Goal: Task Accomplishment & Management: Use online tool/utility

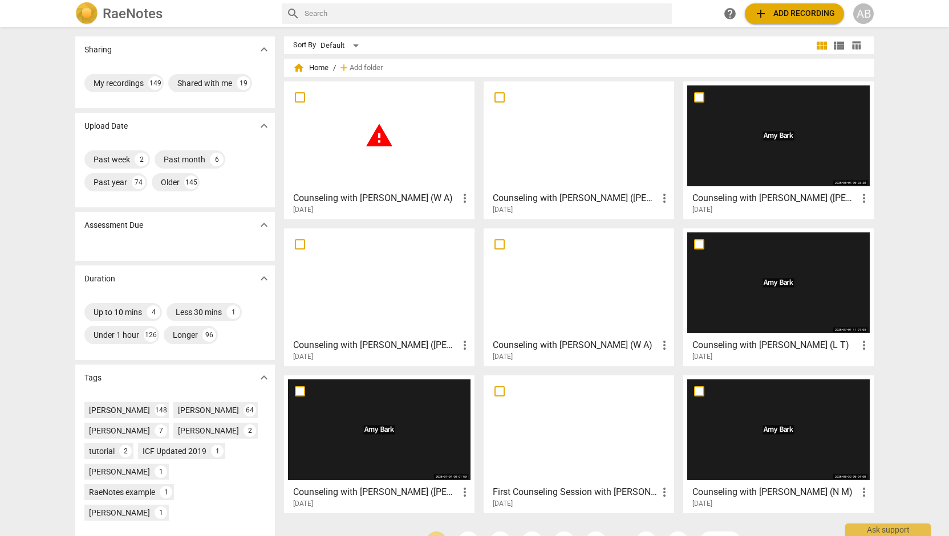
click at [376, 168] on div "warning" at bounding box center [379, 136] width 182 height 101
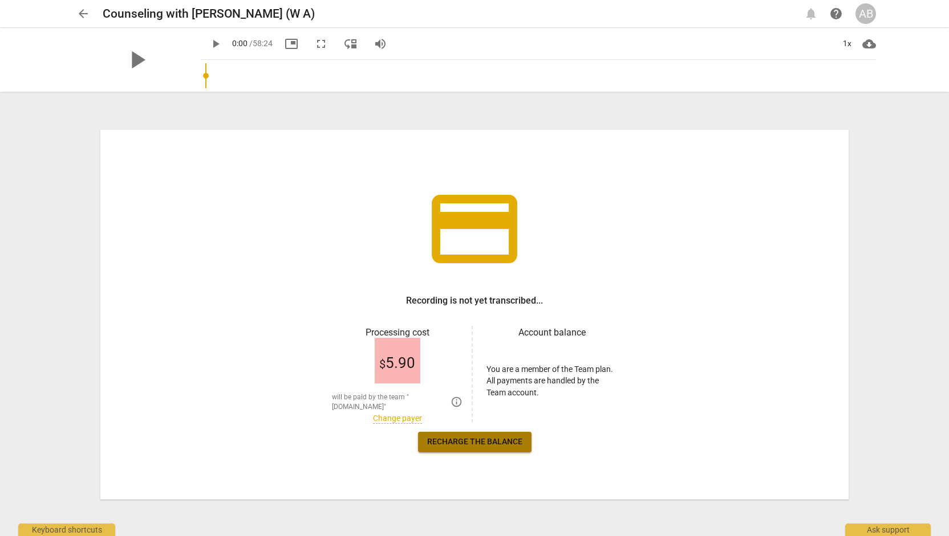
click at [462, 441] on span "Recharge the balance" at bounding box center [474, 442] width 95 height 11
click at [450, 448] on link "Recharge the balance" at bounding box center [474, 442] width 113 height 21
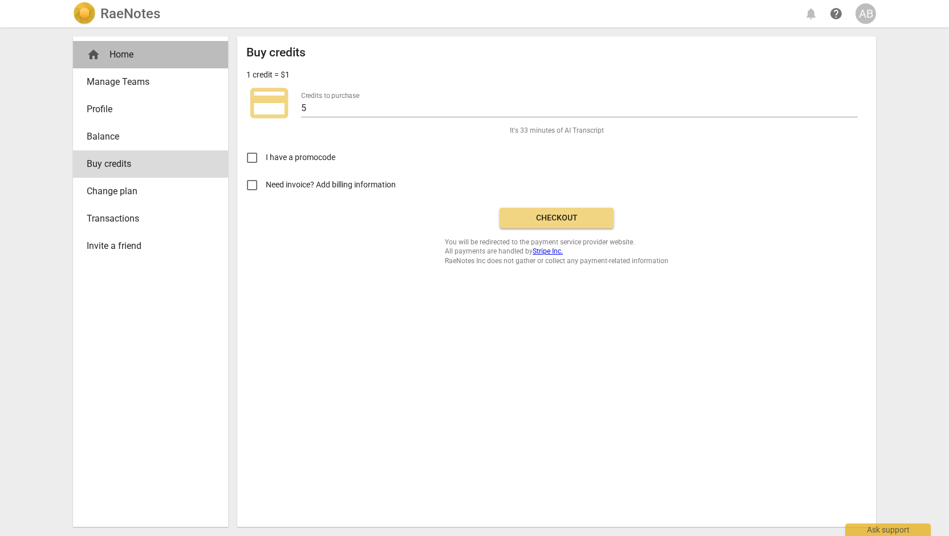
click at [107, 56] on div "home Home" at bounding box center [146, 55] width 119 height 14
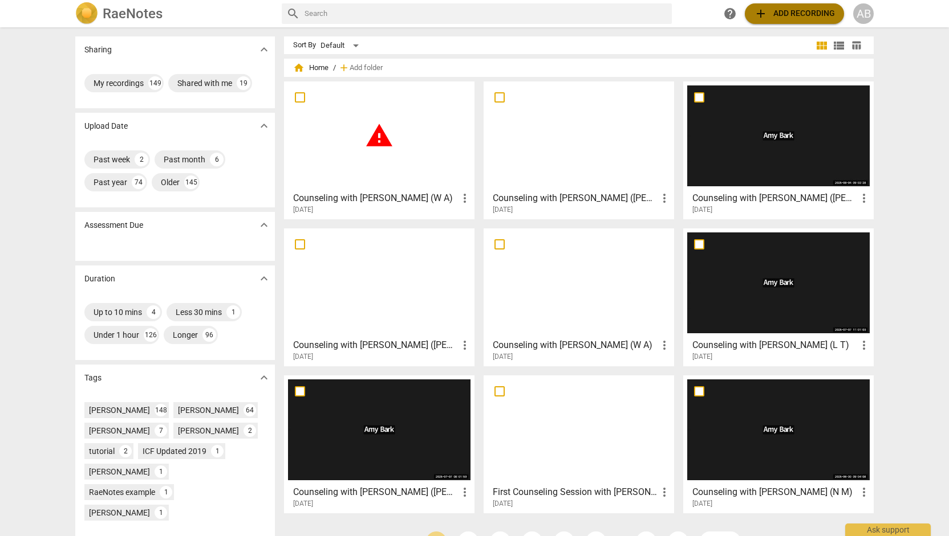
click at [796, 12] on span "add Add recording" at bounding box center [794, 14] width 81 height 14
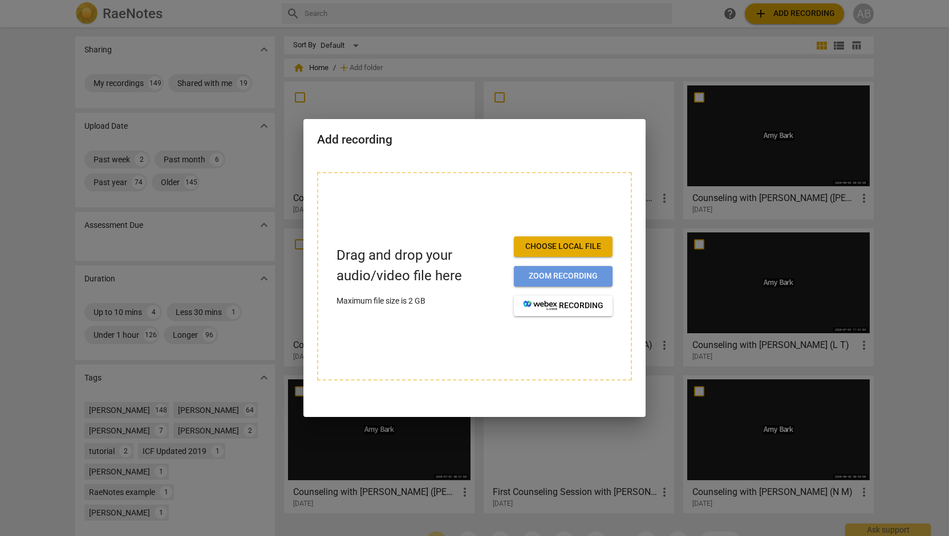
click at [551, 279] on span "Zoom recording" at bounding box center [563, 276] width 80 height 11
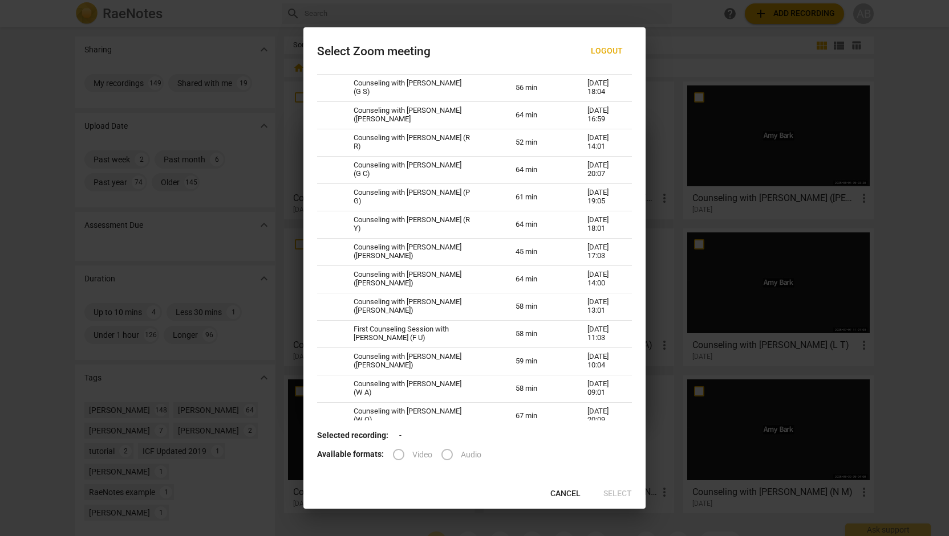
scroll to position [176, 0]
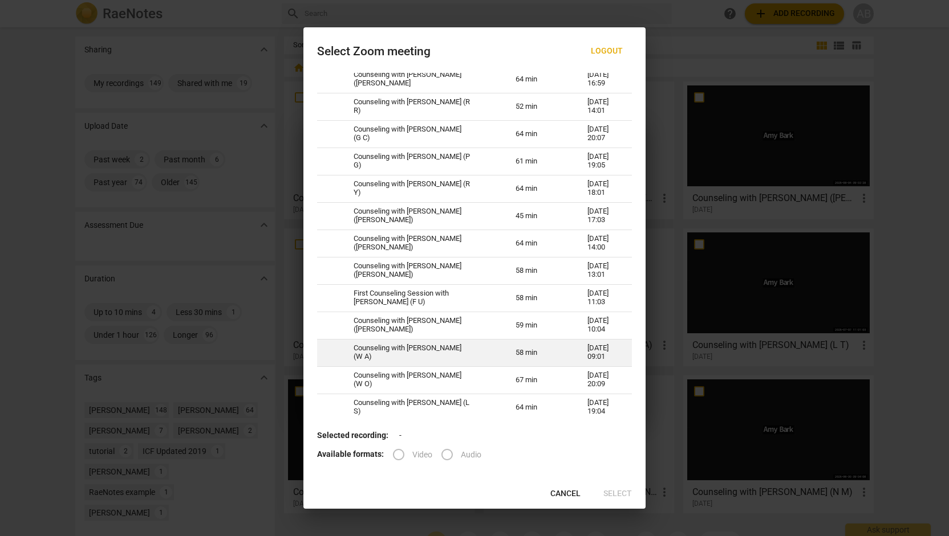
click at [547, 352] on td "58 min" at bounding box center [538, 352] width 72 height 27
radio input "true"
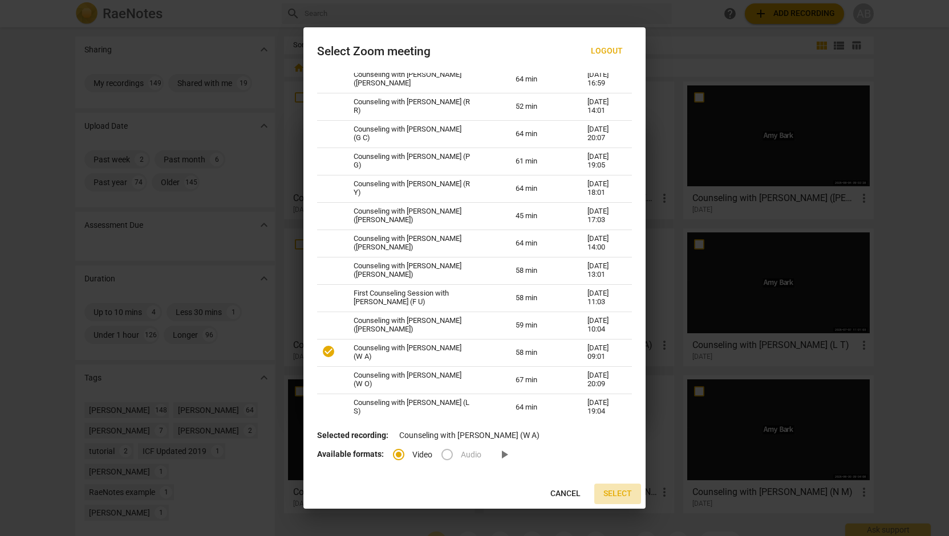
click at [619, 494] on span "Select" at bounding box center [617, 494] width 29 height 11
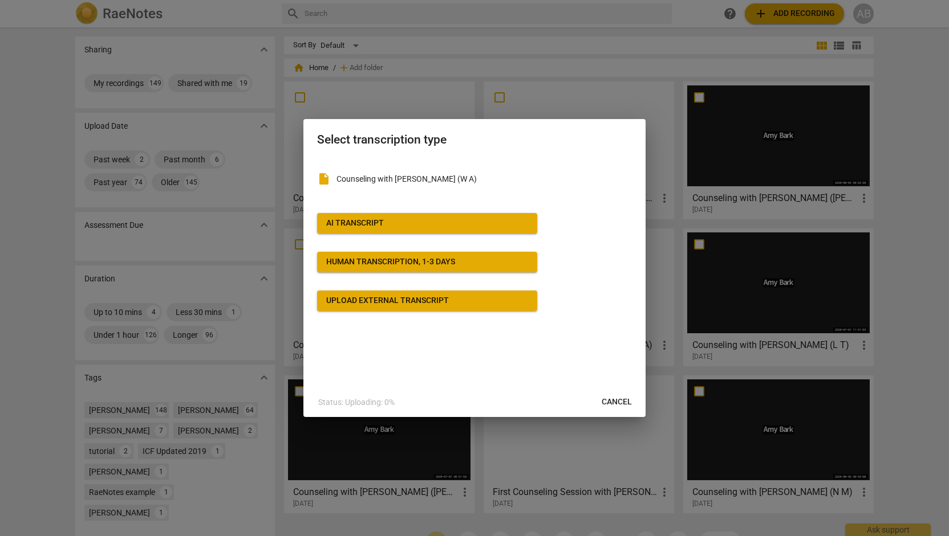
click at [502, 229] on span "AI Transcript" at bounding box center [427, 223] width 202 height 11
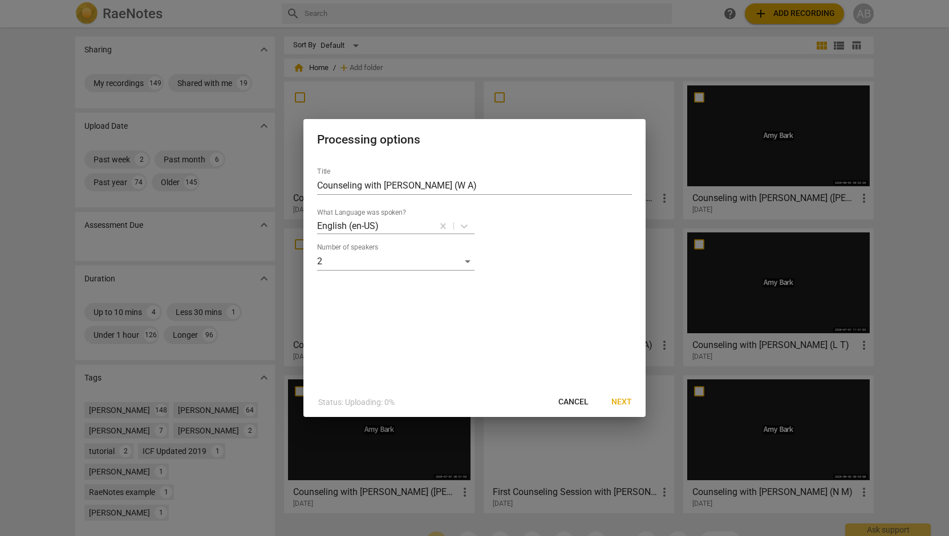
click at [620, 404] on span "Next" at bounding box center [621, 402] width 21 height 11
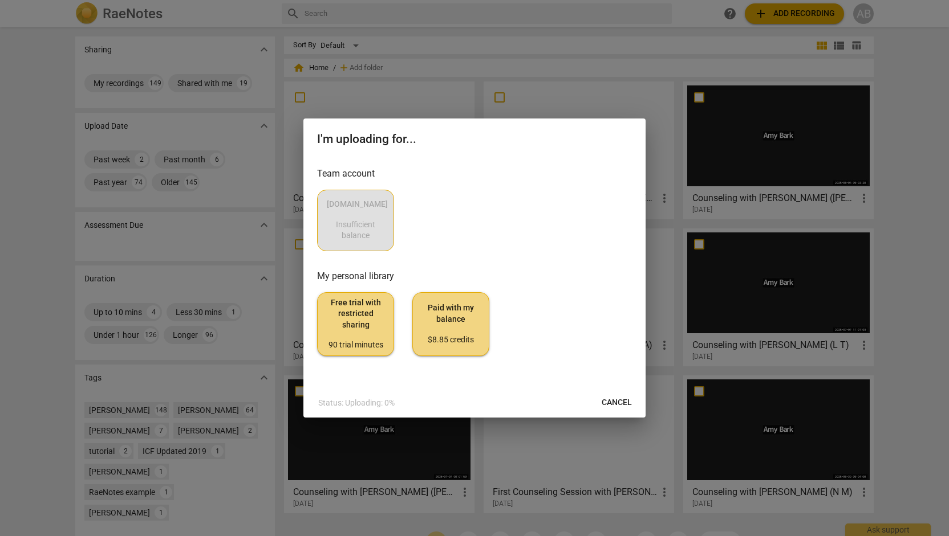
click at [369, 227] on div "[DOMAIN_NAME] Insufficient balance" at bounding box center [474, 221] width 315 height 62
click at [627, 400] on span "Cancel" at bounding box center [616, 402] width 30 height 11
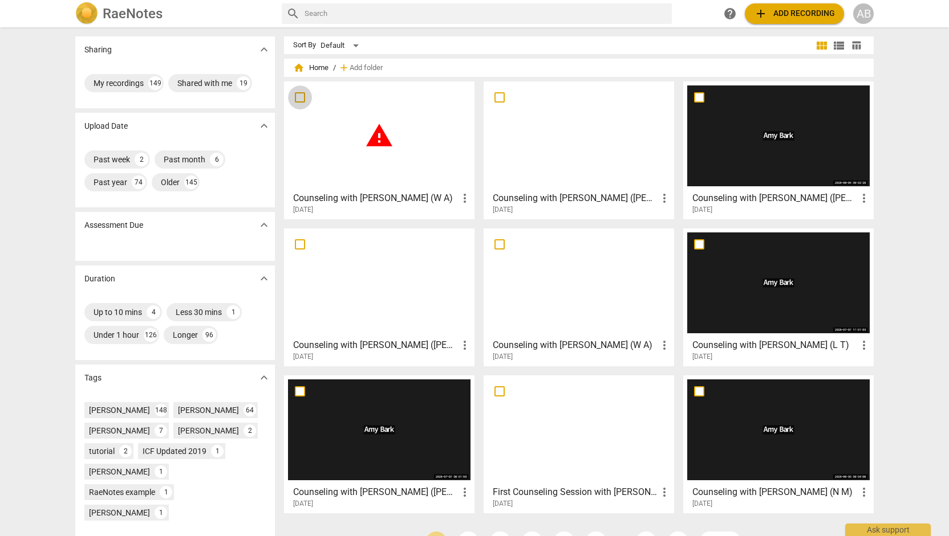
click at [295, 95] on input "checkbox" at bounding box center [300, 98] width 24 height 14
checkbox input "false"
click at [296, 95] on input "checkbox" at bounding box center [300, 98] width 24 height 14
click at [217, 88] on div "Shared with me" at bounding box center [204, 83] width 55 height 11
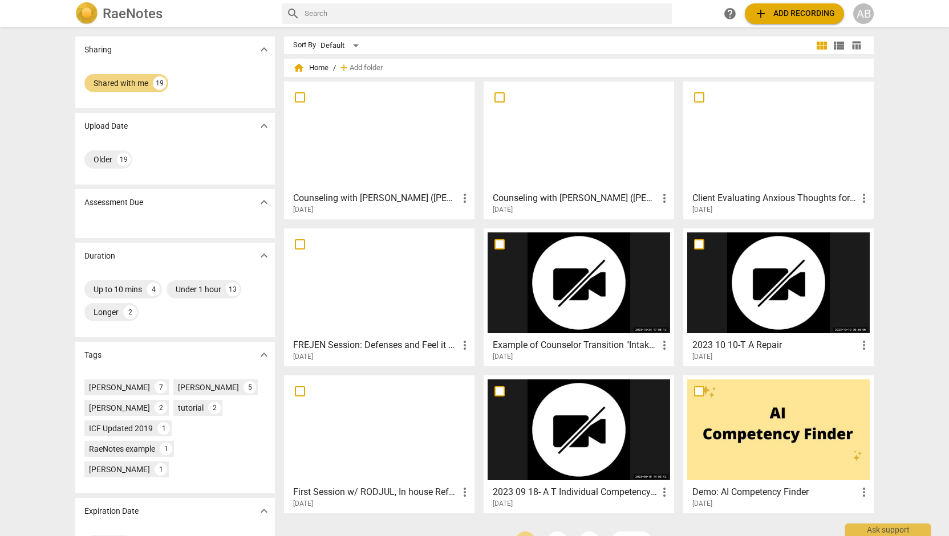
scroll to position [31, 0]
